Goal: Information Seeking & Learning: Learn about a topic

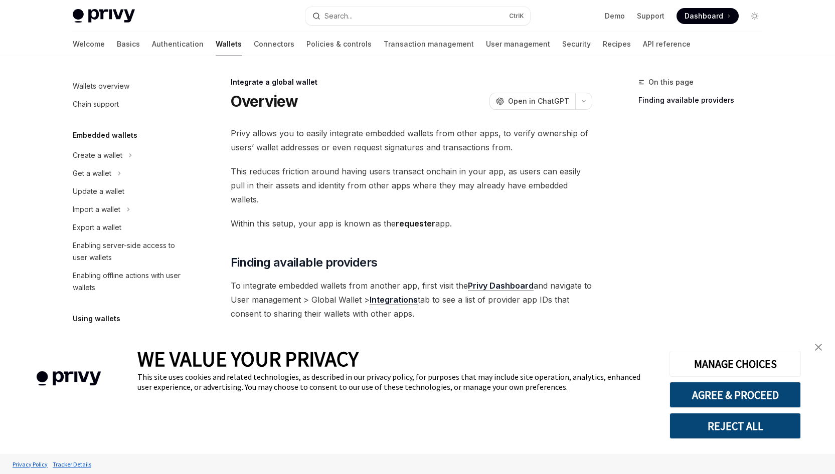
type textarea "*"
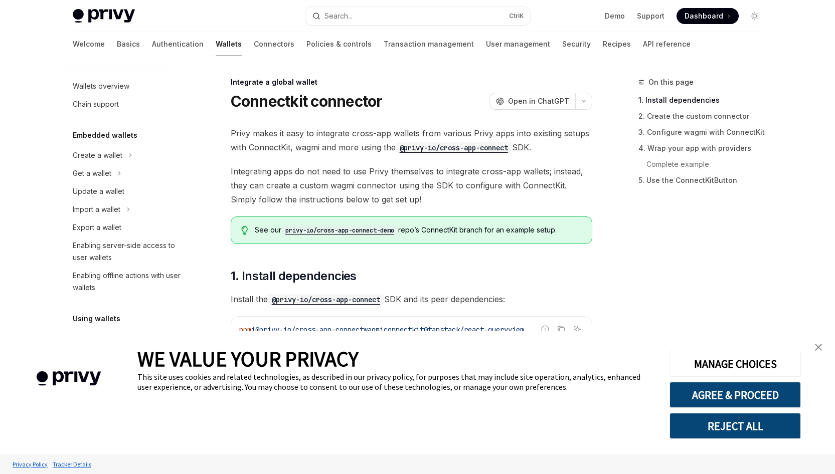
scroll to position [514, 0]
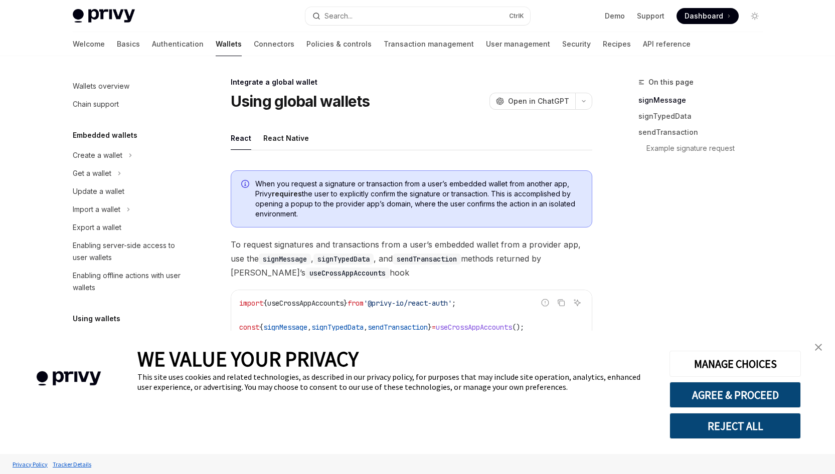
scroll to position [514, 0]
